Goal: Information Seeking & Learning: Understand process/instructions

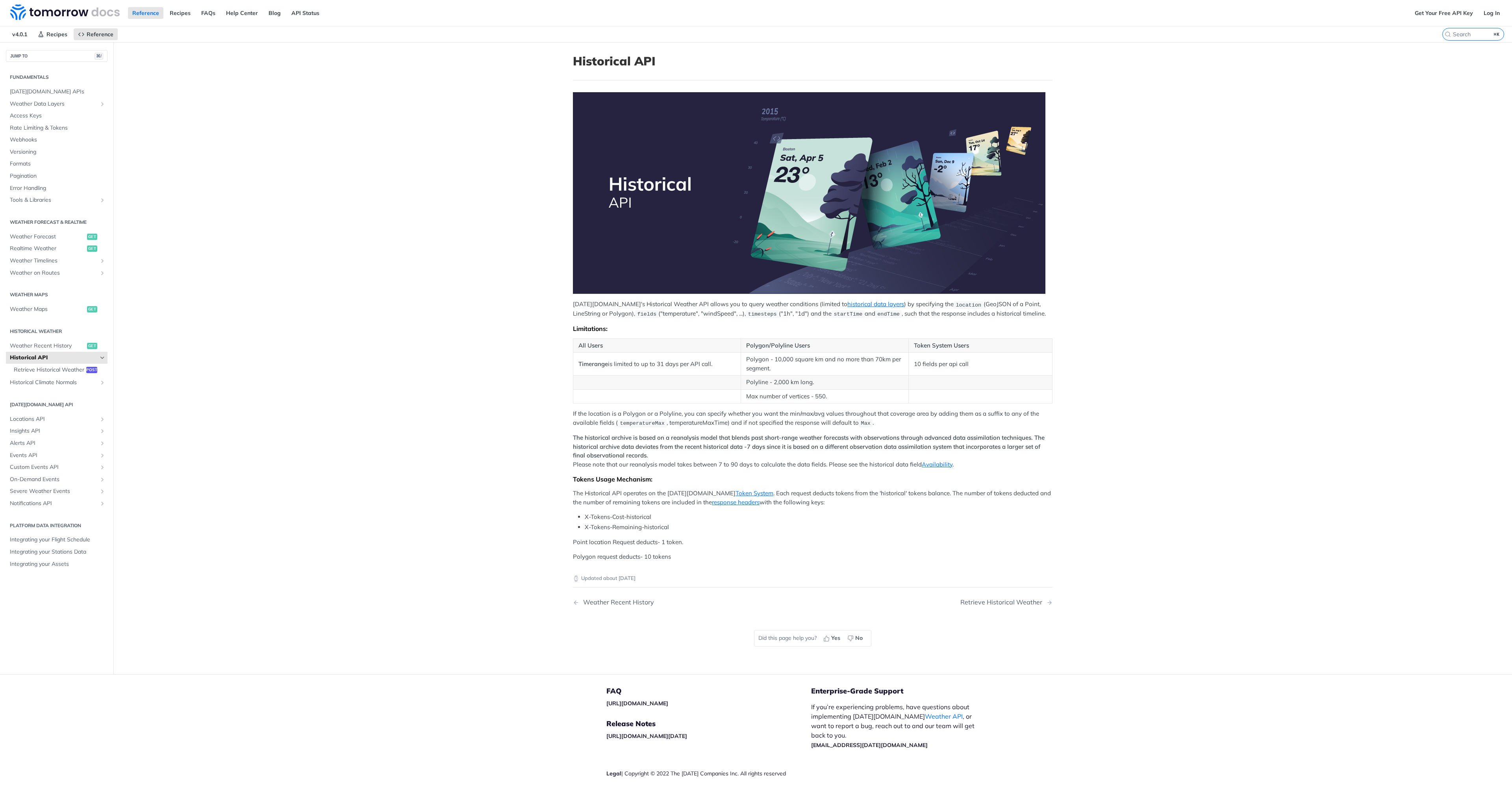
scroll to position [2, 0]
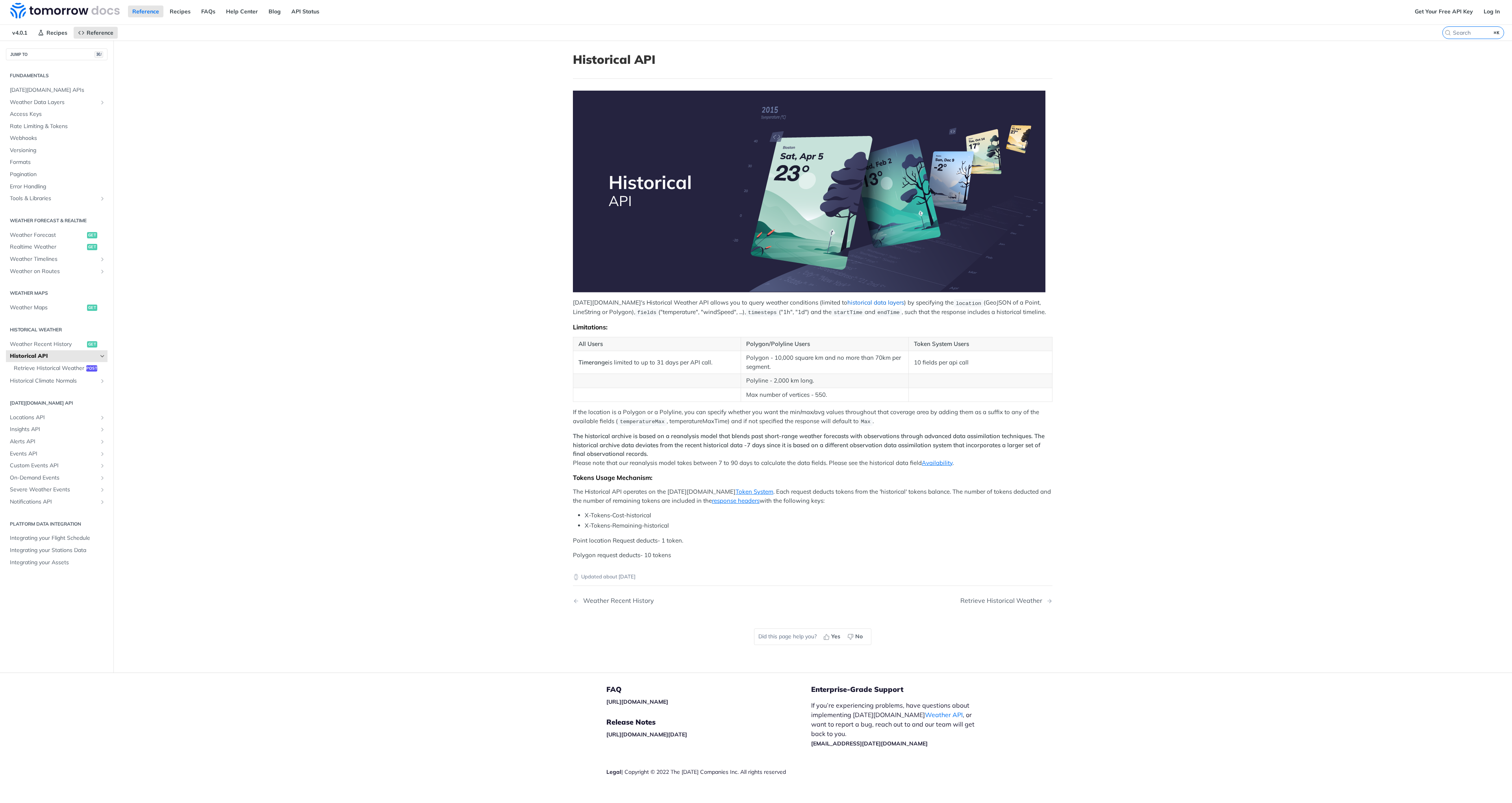
click at [847, 301] on link "historical data layers" at bounding box center [875, 301] width 57 height 7
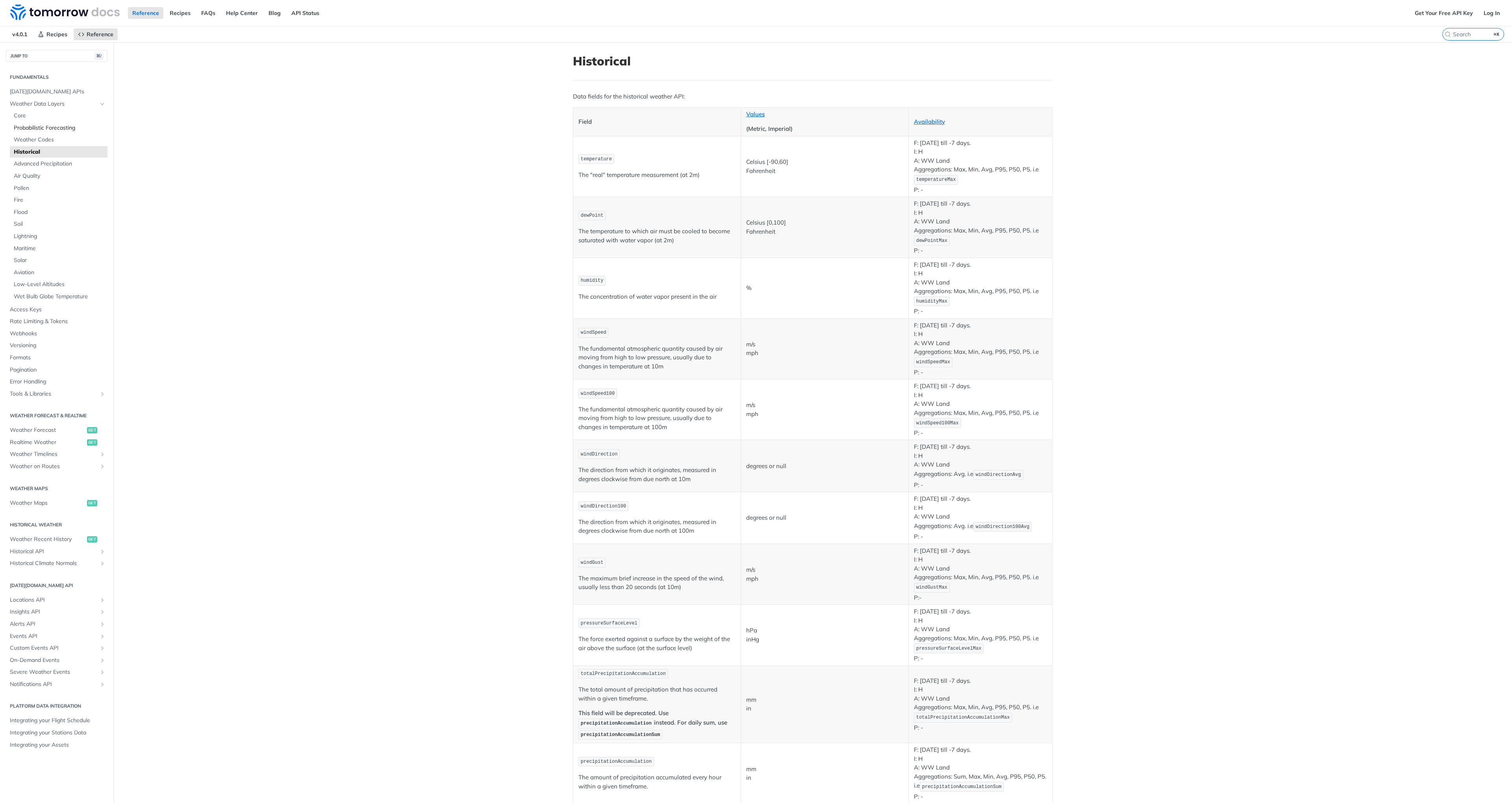
click at [31, 127] on span "Probabilistic Forecasting" at bounding box center [59, 128] width 92 height 8
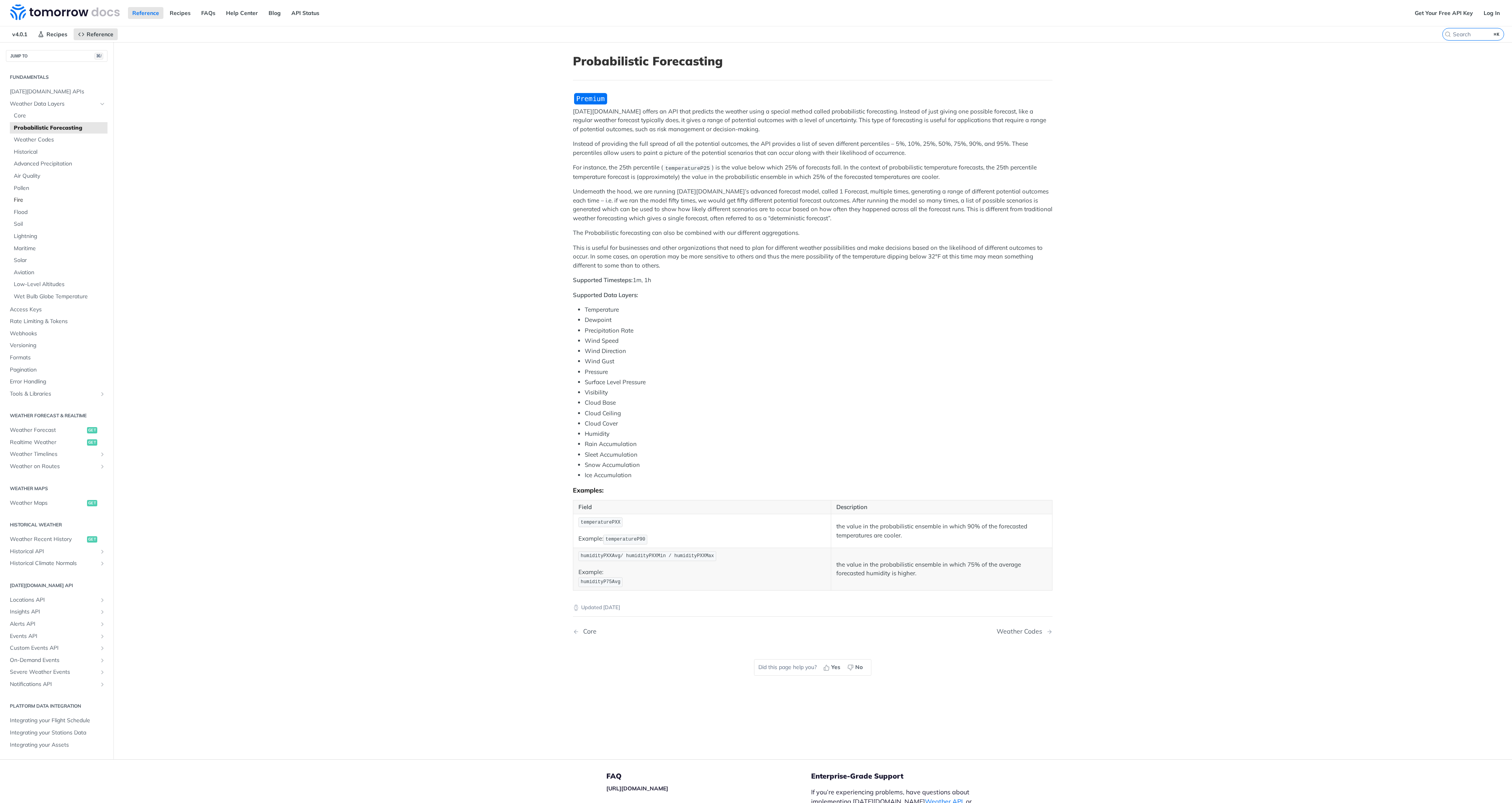
click at [27, 199] on span "Fire" at bounding box center [59, 200] width 92 height 8
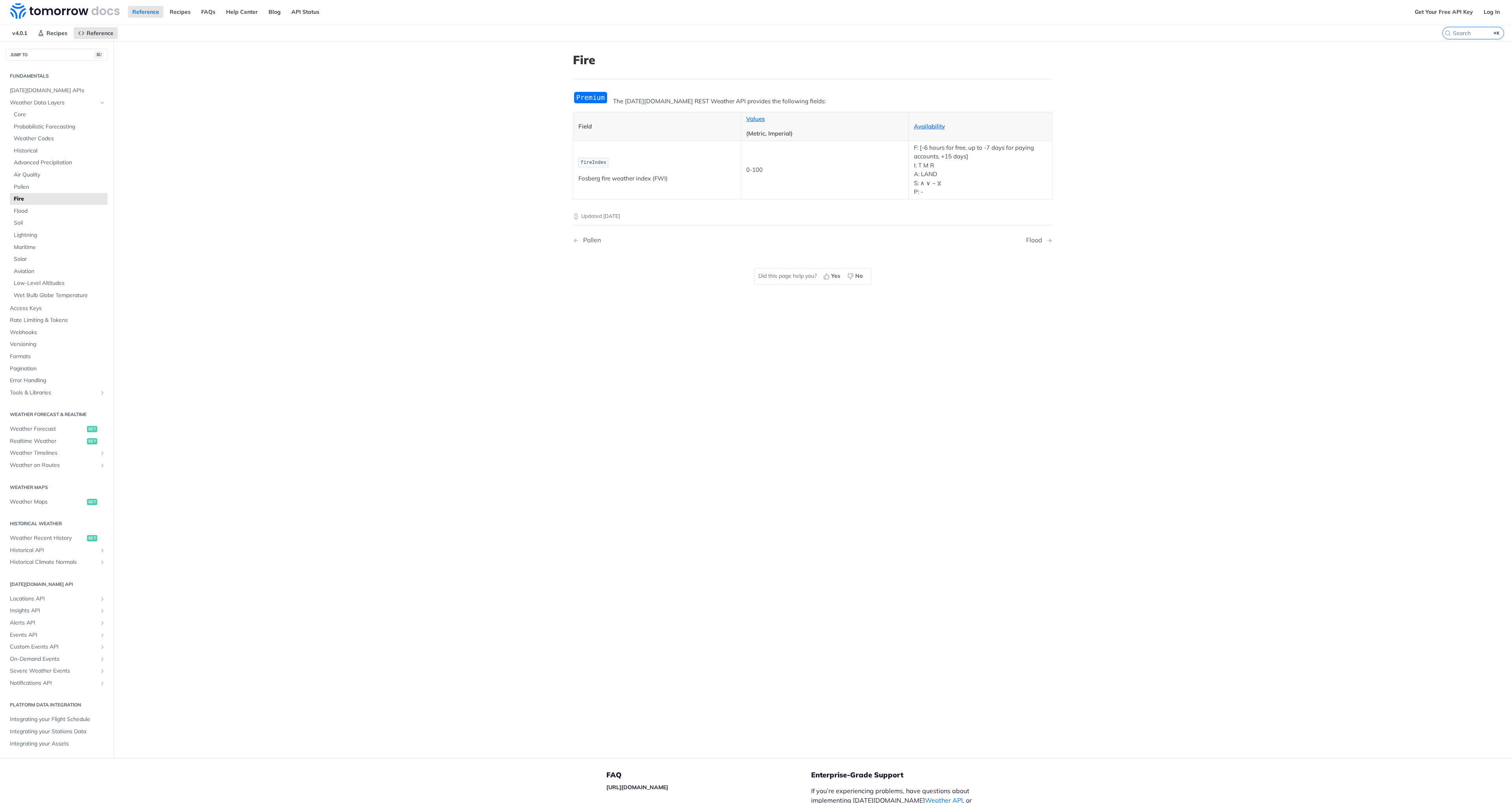
scroll to position [2, 0]
click at [926, 124] on link "Availability" at bounding box center [929, 125] width 31 height 7
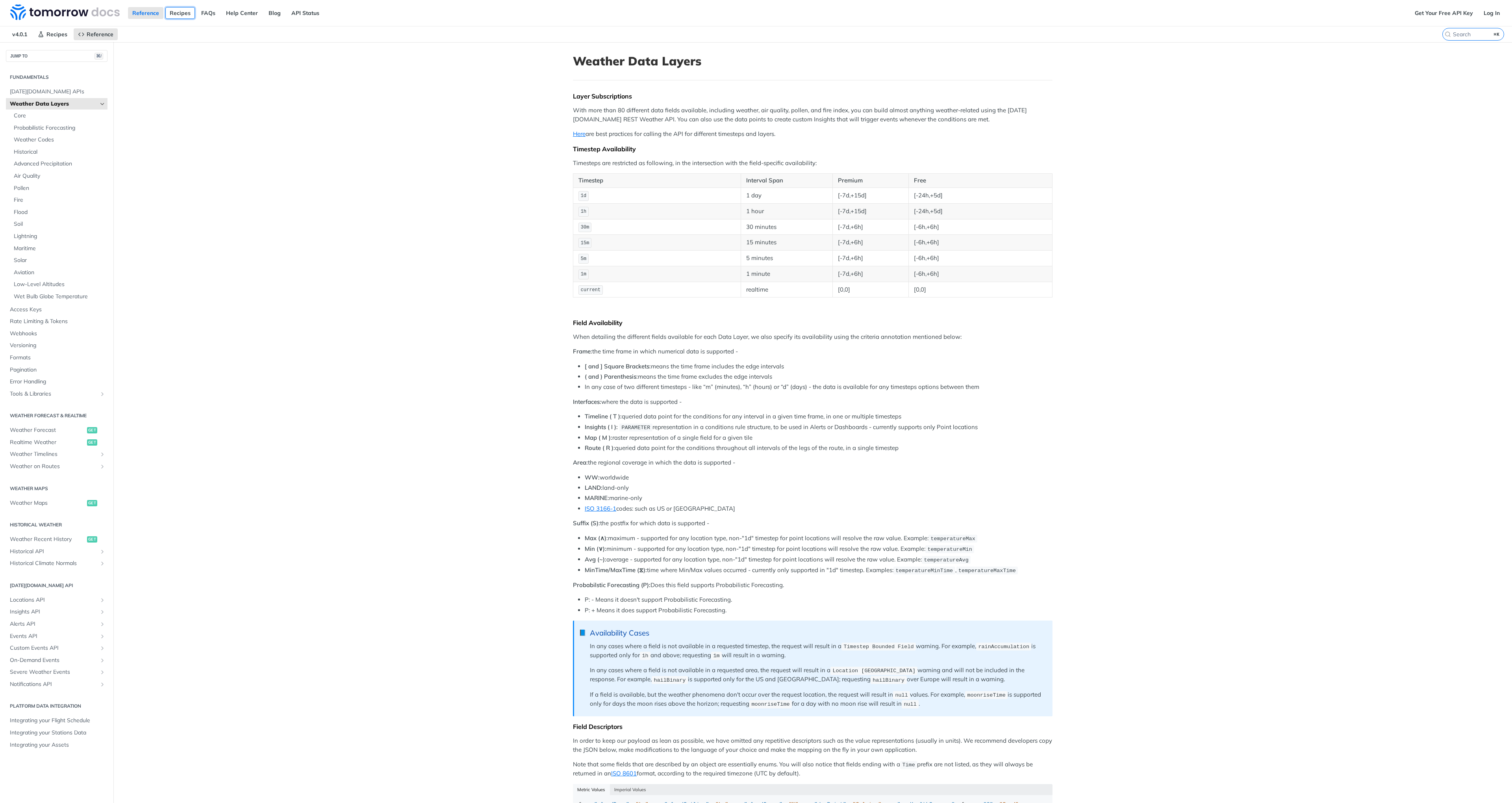
click at [182, 13] on link "Recipes" at bounding box center [180, 13] width 29 height 12
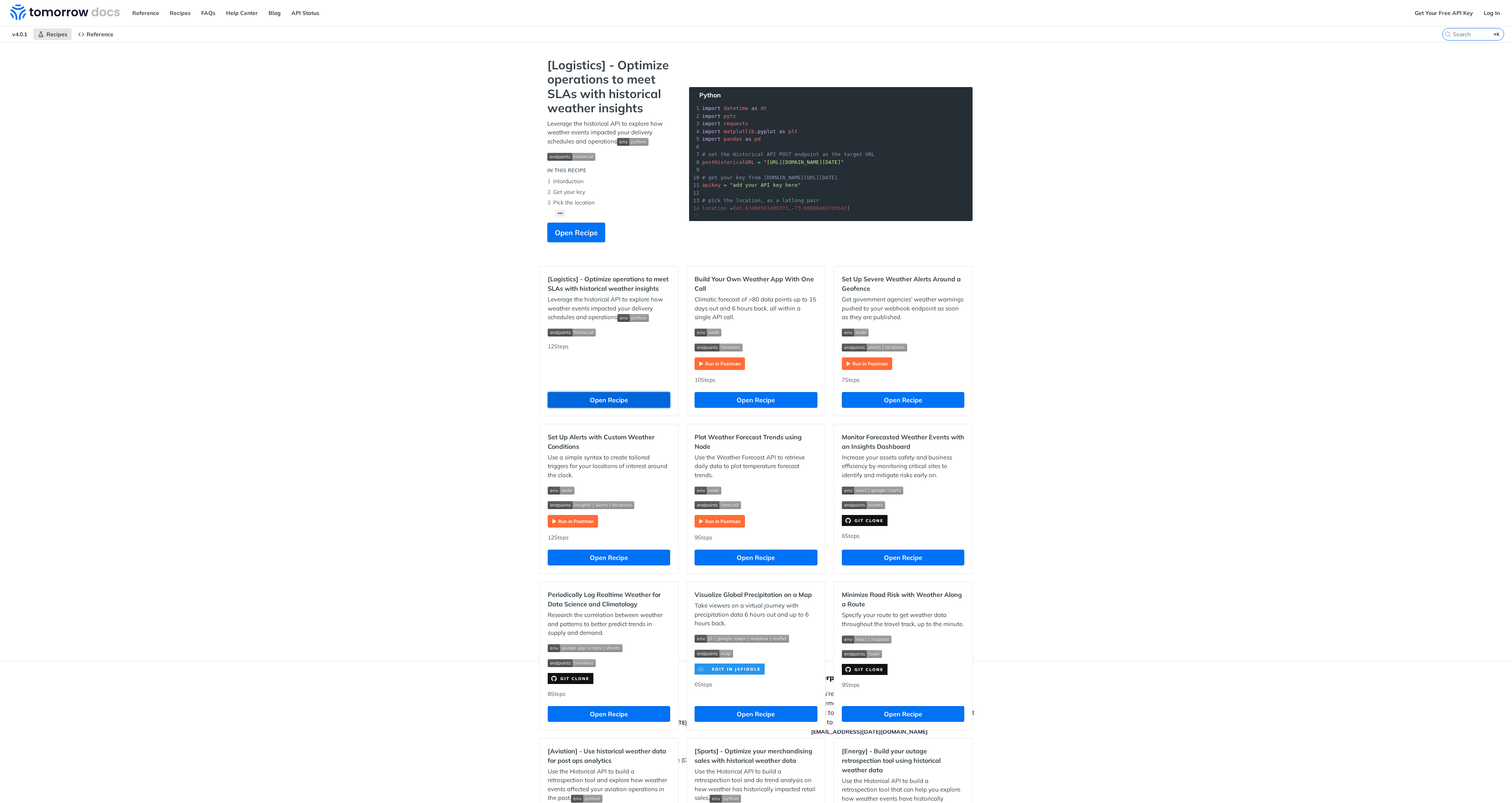
click at [583, 402] on button "Open Recipe" at bounding box center [609, 400] width 123 height 16
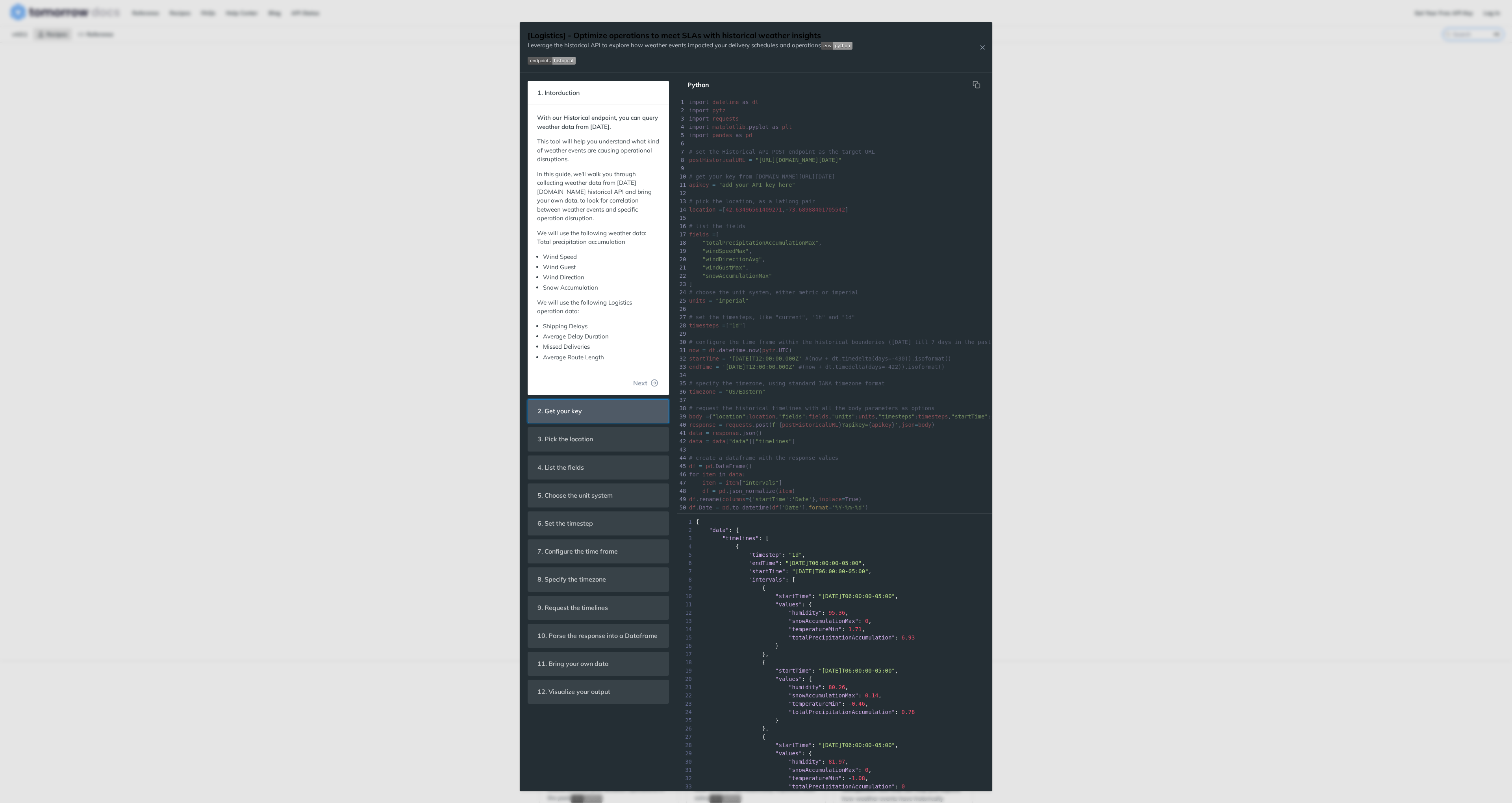
click at [535, 407] on span "2. Get your key" at bounding box center [560, 411] width 55 height 15
